Goal: Task Accomplishment & Management: Use online tool/utility

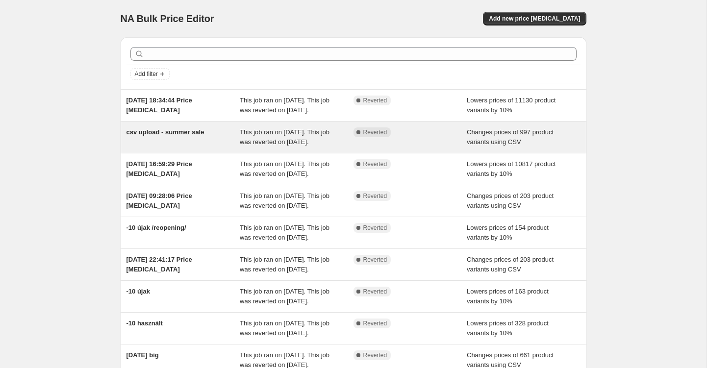
click at [141, 136] on span "csv upload - summer sale" at bounding box center [165, 131] width 78 height 7
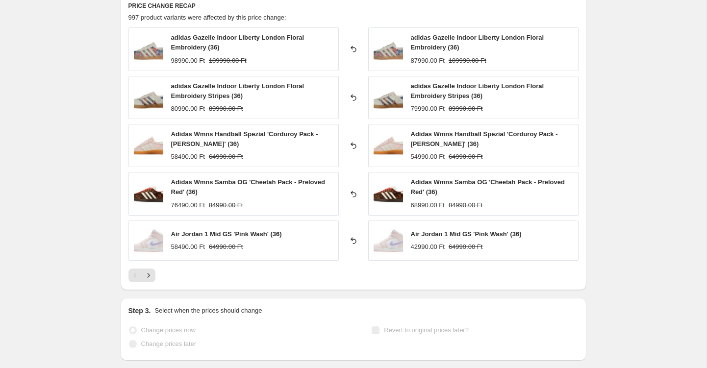
scroll to position [386, 0]
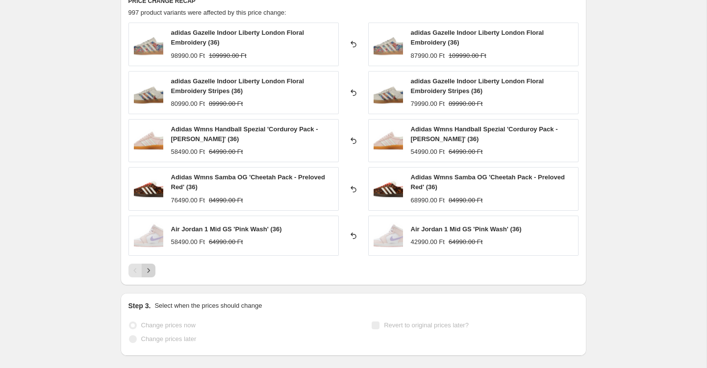
click at [150, 264] on button "Next" at bounding box center [149, 271] width 14 height 14
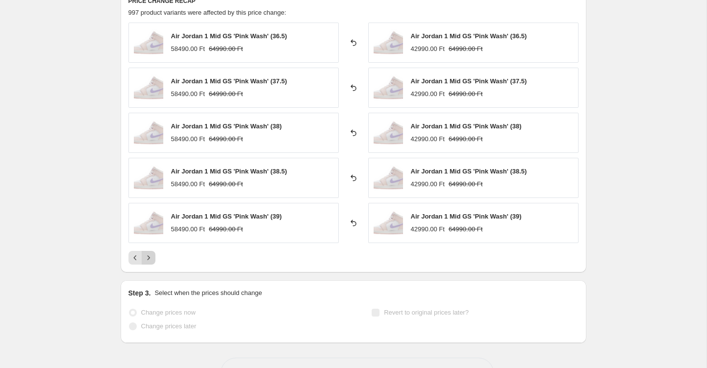
click at [150, 259] on icon "Next" at bounding box center [149, 258] width 10 height 10
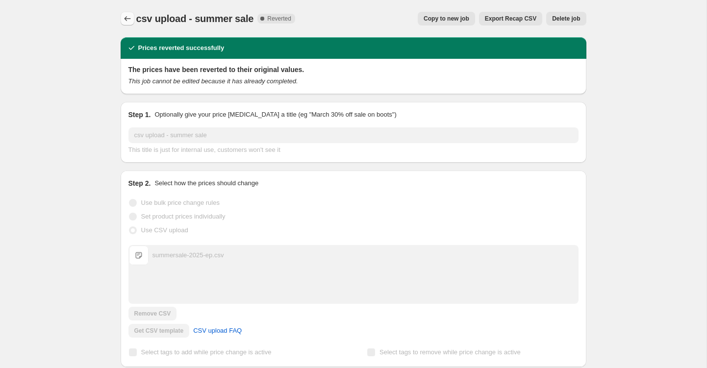
scroll to position [0, 0]
click at [123, 20] on icon "Price change jobs" at bounding box center [127, 19] width 10 height 10
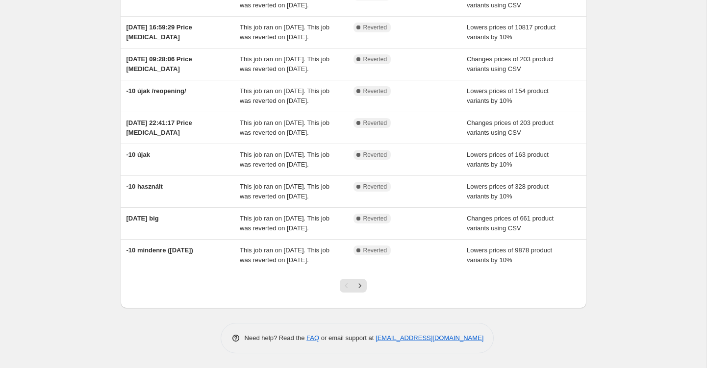
scroll to position [193, 0]
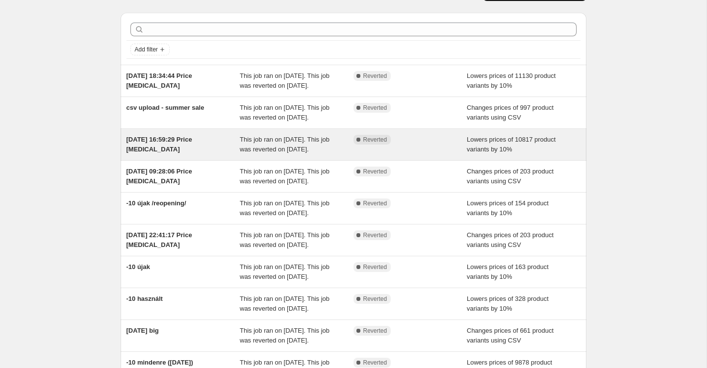
scroll to position [26, 0]
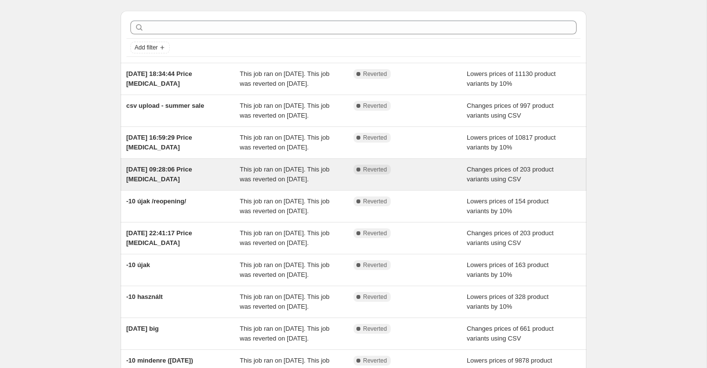
click at [173, 183] on span "[DATE] 09:28:06 Price [MEDICAL_DATA]" at bounding box center [159, 174] width 66 height 17
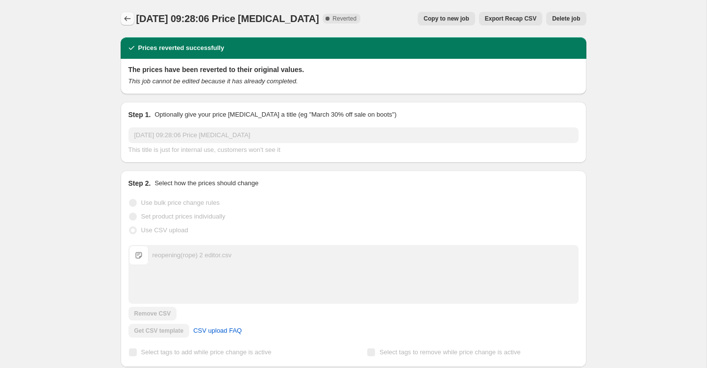
click at [124, 19] on icon "Price change jobs" at bounding box center [127, 18] width 6 height 5
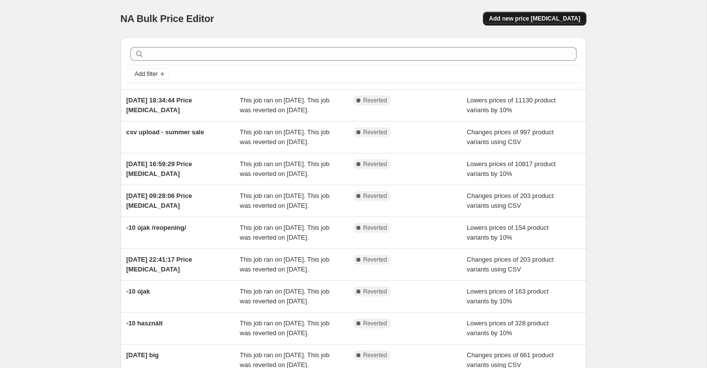
click at [521, 17] on span "Add new price [MEDICAL_DATA]" at bounding box center [533, 19] width 91 height 8
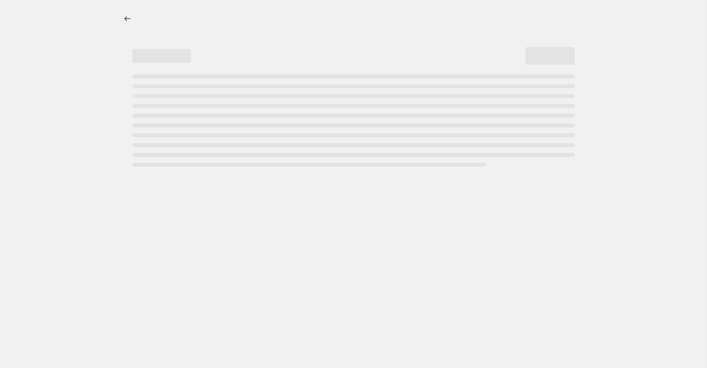
select select "percentage"
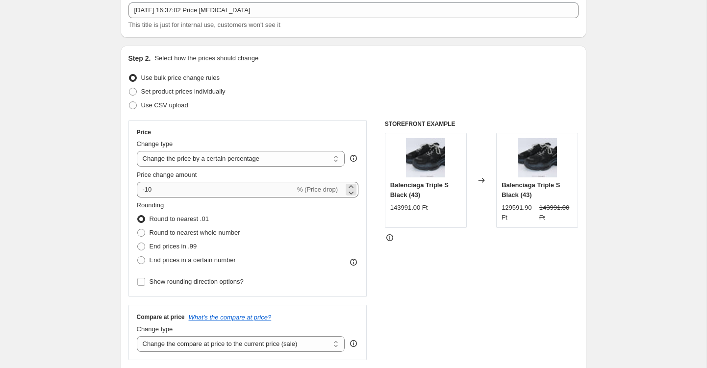
scroll to position [61, 0]
click at [141, 232] on span at bounding box center [141, 232] width 8 height 8
click at [138, 228] on input "Round to nearest whole number" at bounding box center [137, 228] width 0 height 0
radio input "true"
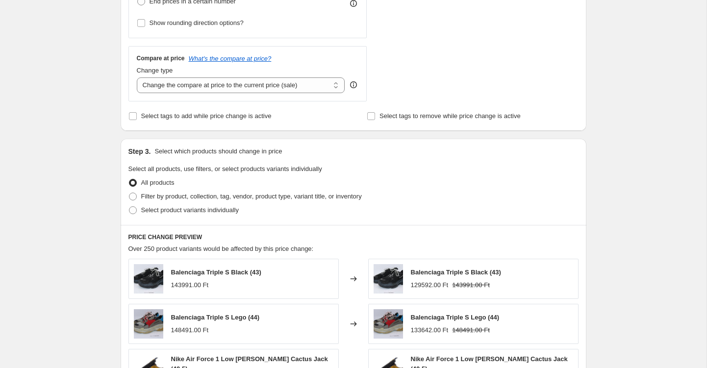
scroll to position [321, 0]
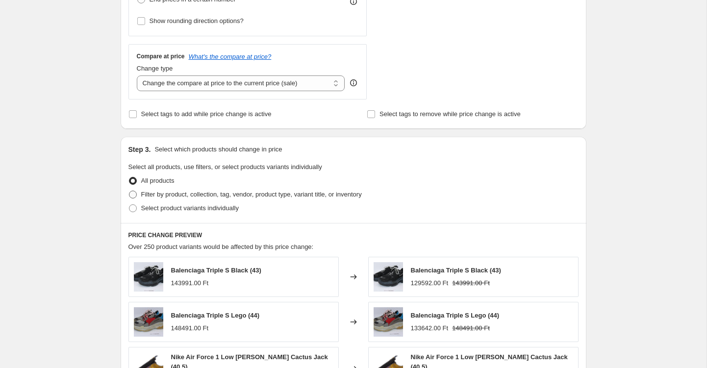
click at [132, 192] on span at bounding box center [133, 195] width 8 height 8
click at [129, 191] on input "Filter by product, collection, tag, vendor, product type, variant title, or inv…" at bounding box center [129, 191] width 0 height 0
radio input "true"
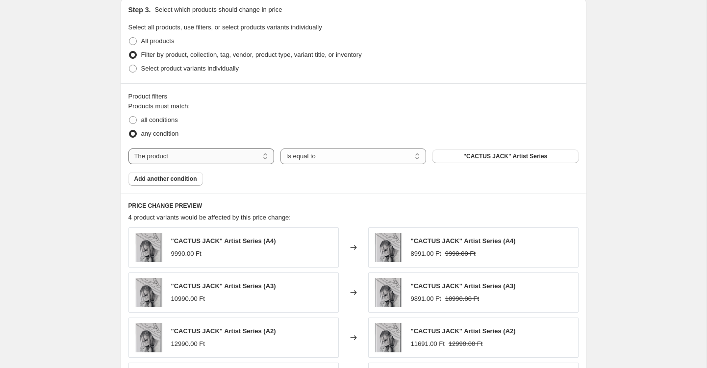
scroll to position [452, 0]
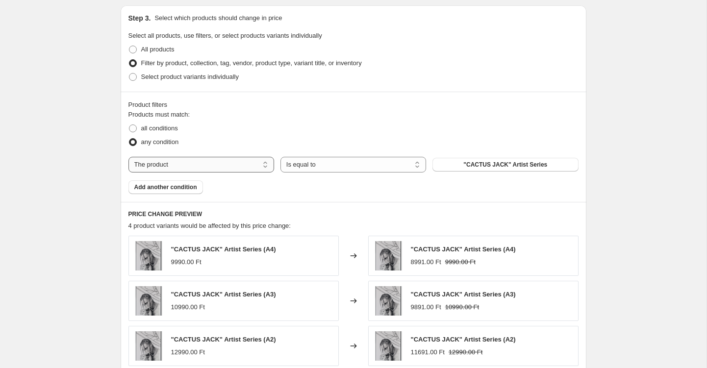
select select "collection"
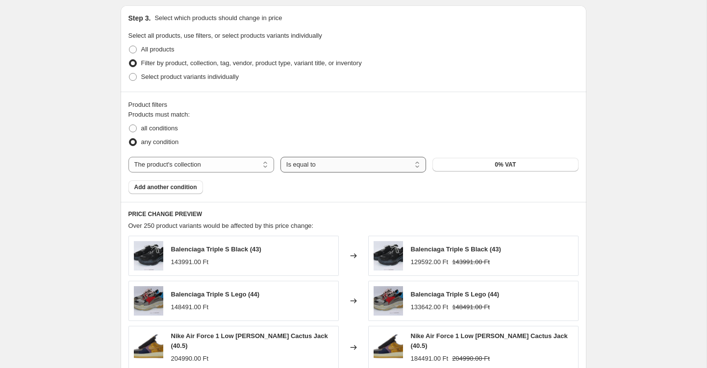
select select "not_equal"
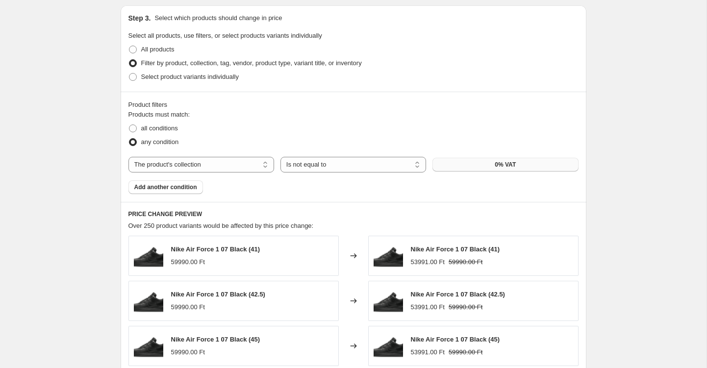
click at [535, 166] on button "0% VAT" at bounding box center [505, 165] width 146 height 14
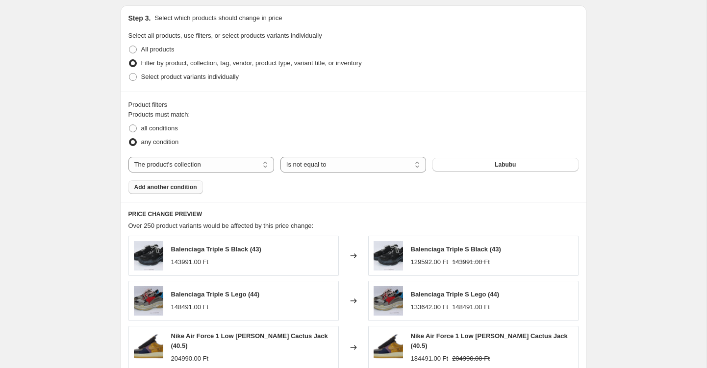
click at [186, 184] on span "Add another condition" at bounding box center [165, 187] width 63 height 8
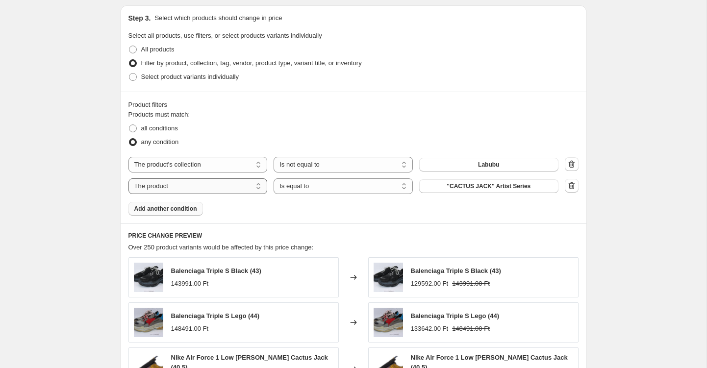
select select "collection"
select select "not_equal"
click at [466, 185] on button "0% VAT" at bounding box center [488, 186] width 139 height 14
click at [153, 208] on span "Add another condition" at bounding box center [165, 209] width 63 height 8
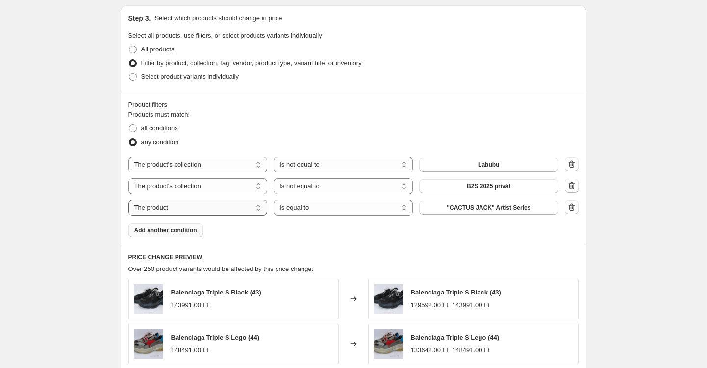
select select "collection"
select select "not_equal"
click at [486, 209] on span "0% VAT" at bounding box center [488, 208] width 21 height 8
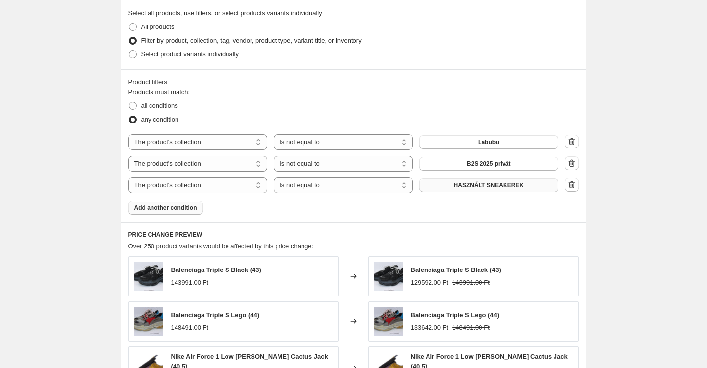
scroll to position [479, 0]
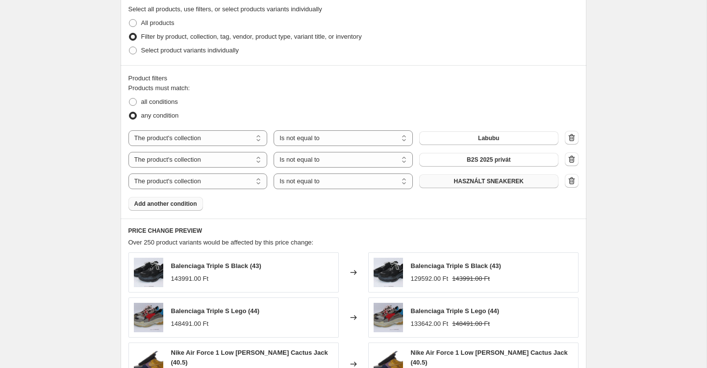
click at [161, 205] on span "Add another condition" at bounding box center [165, 204] width 63 height 8
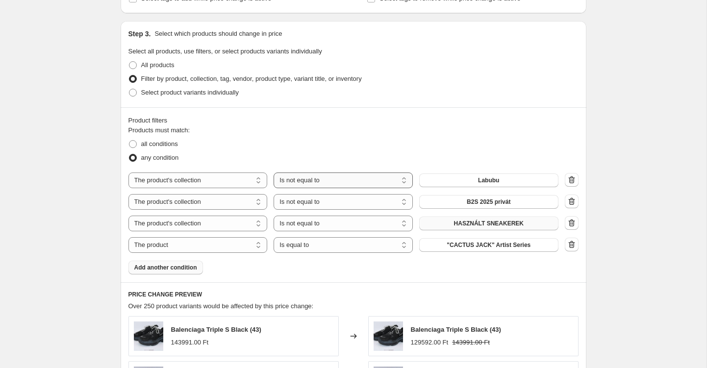
scroll to position [438, 0]
click at [576, 245] on icon "button" at bounding box center [571, 244] width 10 height 10
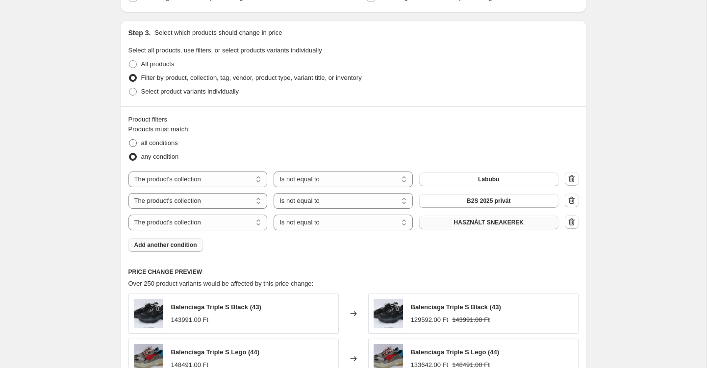
click at [132, 142] on span at bounding box center [133, 143] width 8 height 8
click at [129, 140] on input "all conditions" at bounding box center [129, 139] width 0 height 0
radio input "true"
click at [182, 243] on span "Add another condition" at bounding box center [165, 245] width 63 height 8
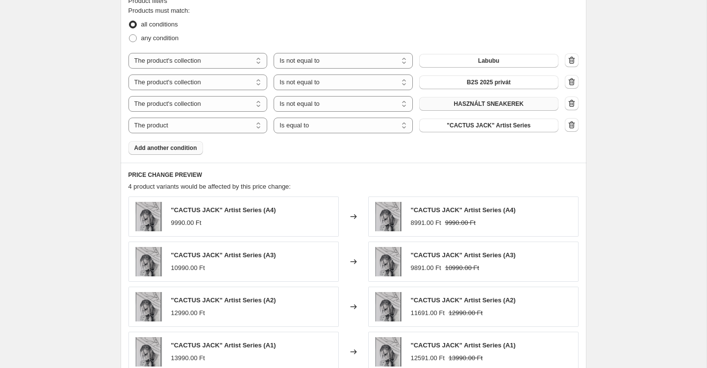
scroll to position [461, 0]
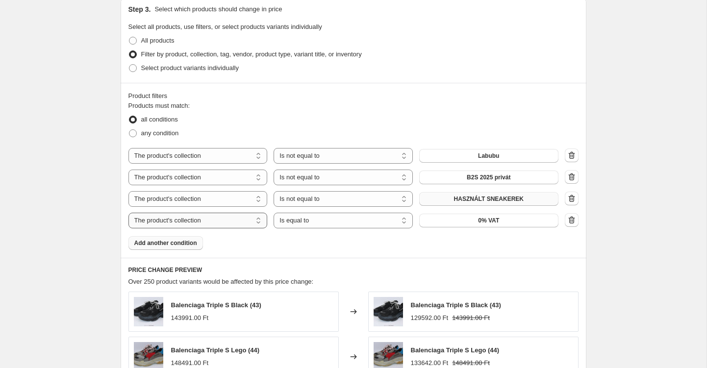
select select "product_status"
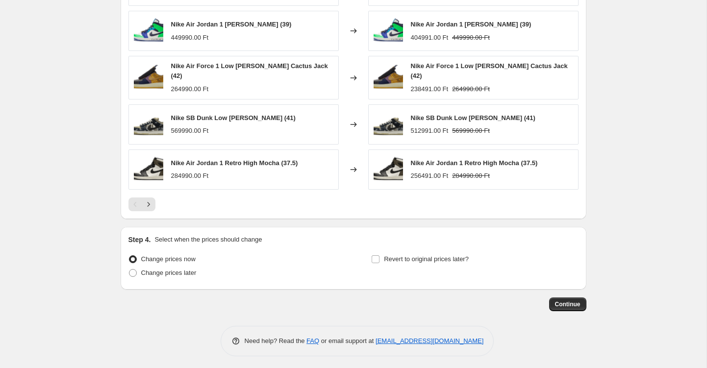
scroll to position [789, 0]
click at [560, 301] on span "Continue" at bounding box center [567, 305] width 25 height 8
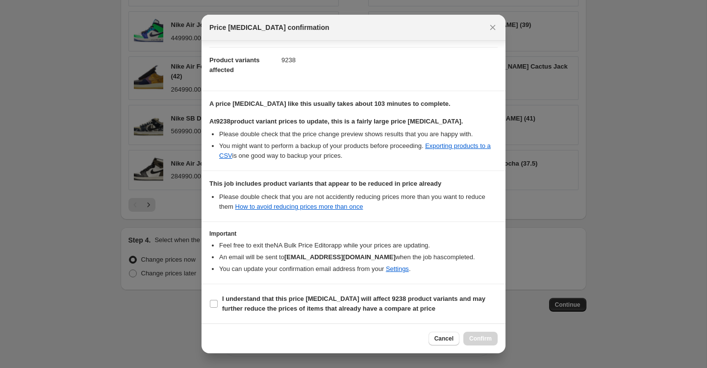
scroll to position [98, 0]
click at [216, 303] on input "I understand that this price [MEDICAL_DATA] will affect 9238 product variants a…" at bounding box center [214, 304] width 8 height 8
checkbox input "true"
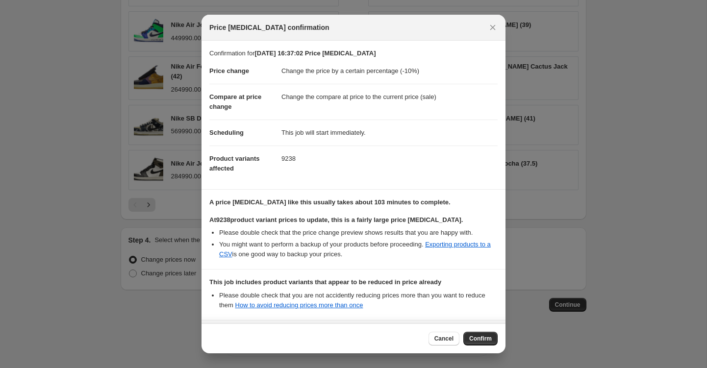
scroll to position [0, 0]
click at [478, 341] on span "Confirm" at bounding box center [480, 339] width 23 height 8
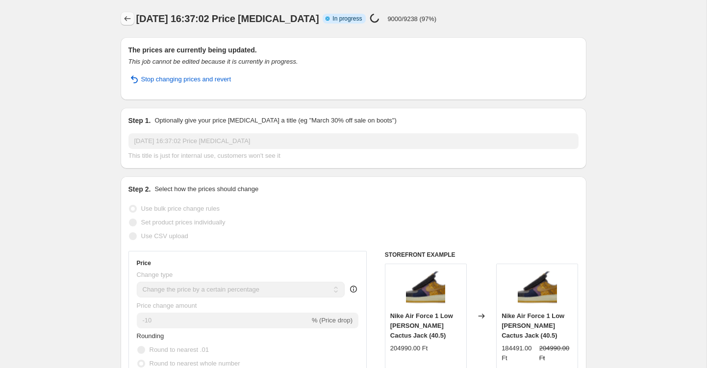
click at [124, 21] on icon "Price change jobs" at bounding box center [127, 19] width 10 height 10
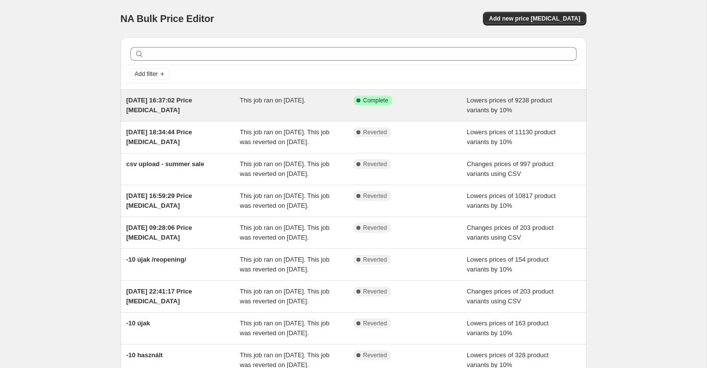
click at [192, 97] on span "[DATE] 16:37:02 Price [MEDICAL_DATA]" at bounding box center [159, 105] width 66 height 17
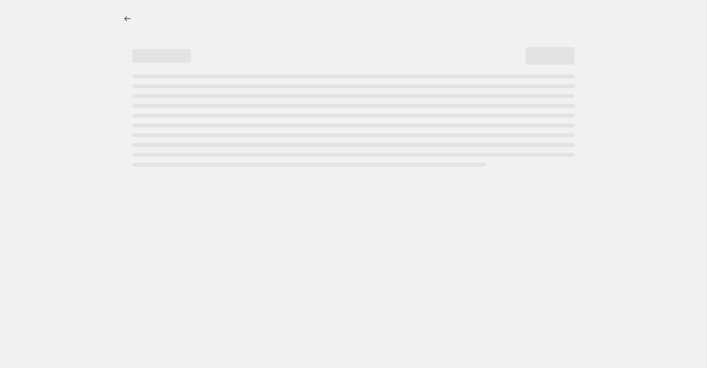
select select "percentage"
select select "collection"
select select "not_equal"
select select "collection"
select select "not_equal"
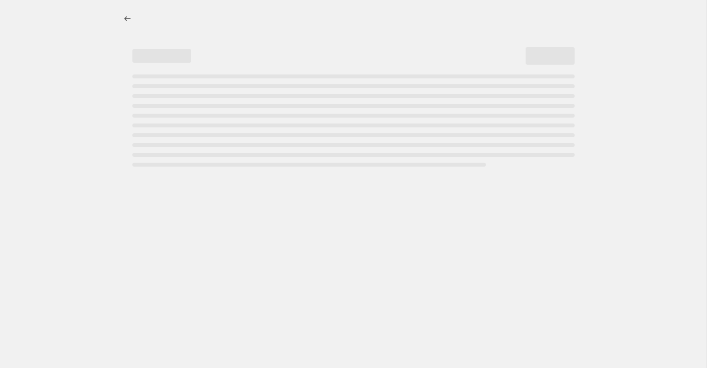
select select "collection"
select select "not_equal"
select select "product_status"
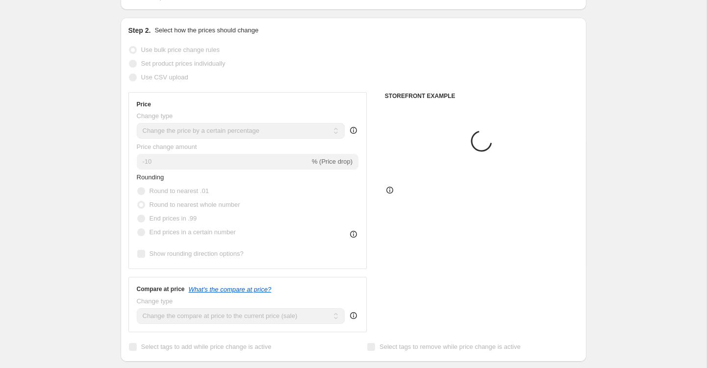
scroll to position [127, 0]
